Goal: Information Seeking & Learning: Compare options

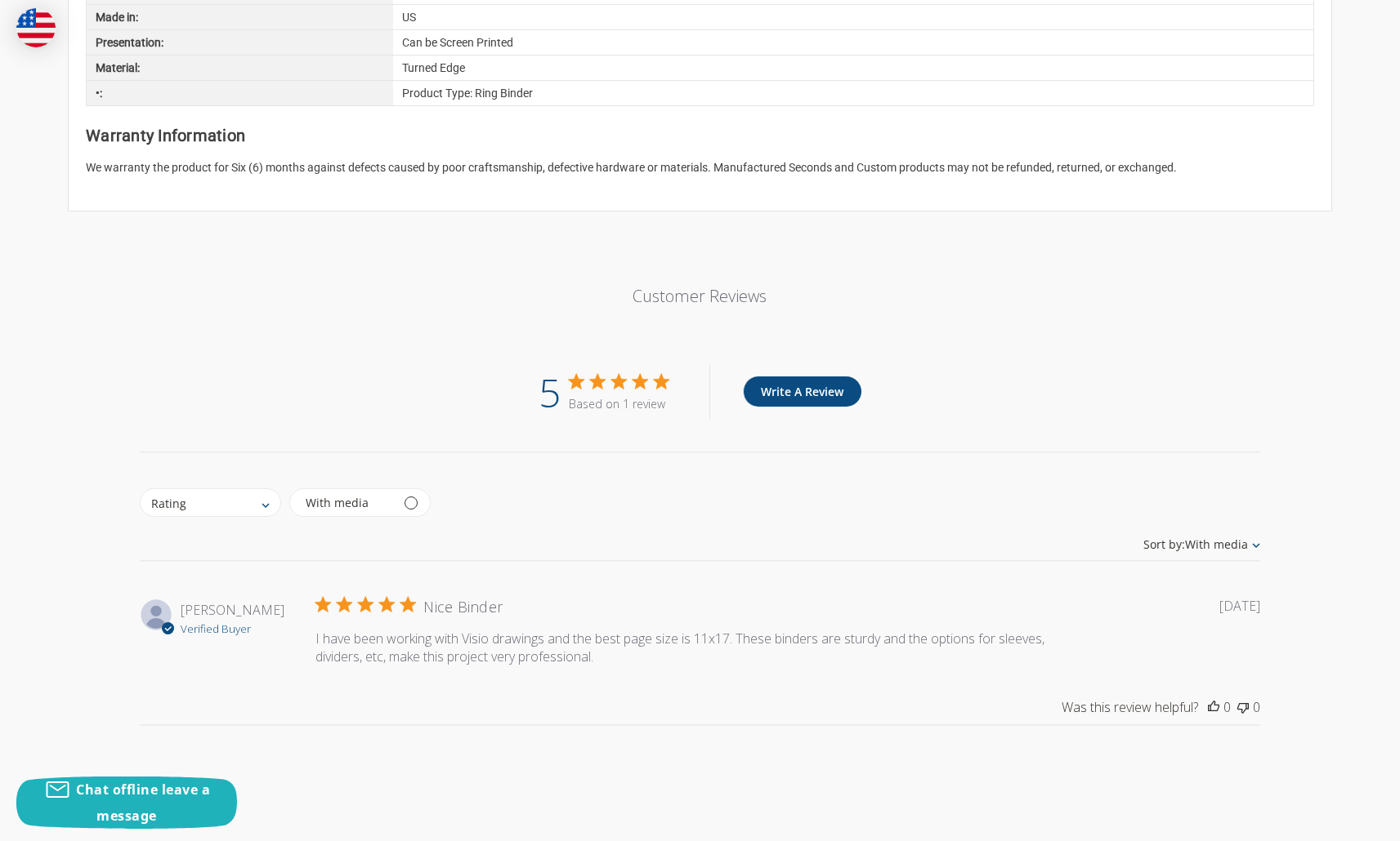
scroll to position [2524, 0]
